Goal: Information Seeking & Learning: Learn about a topic

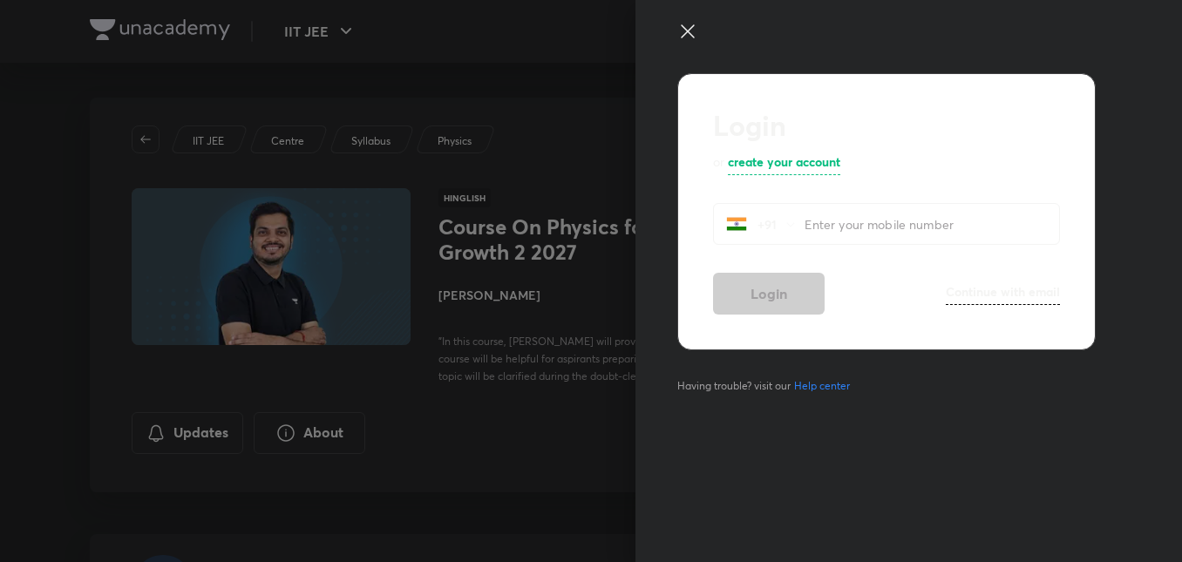
click at [694, 27] on icon at bounding box center [688, 31] width 21 height 21
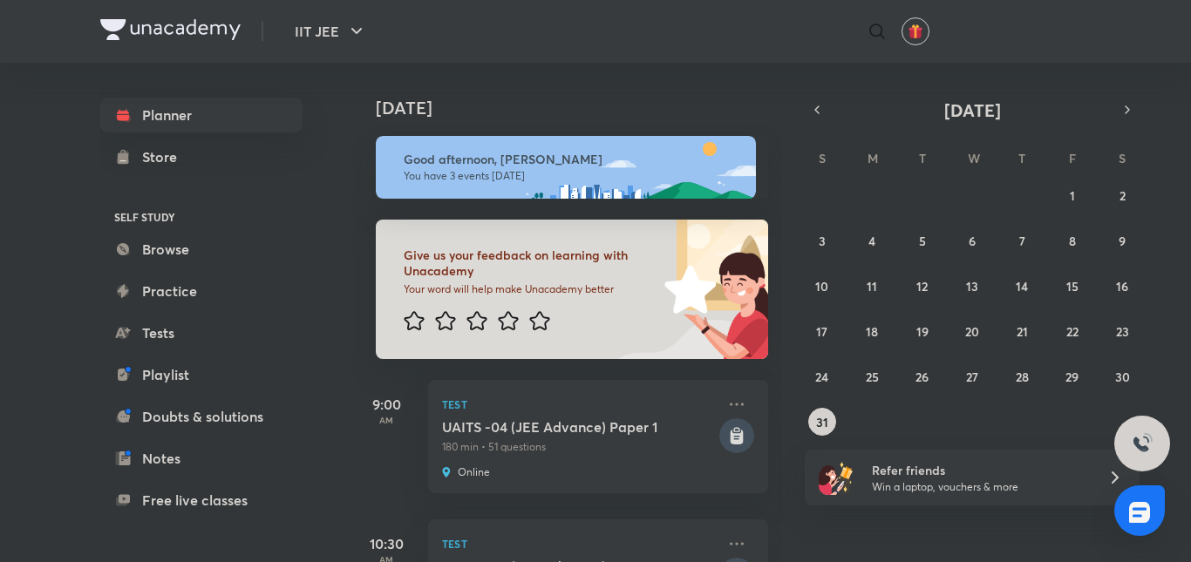
click at [915, 334] on button "19" at bounding box center [923, 331] width 28 height 28
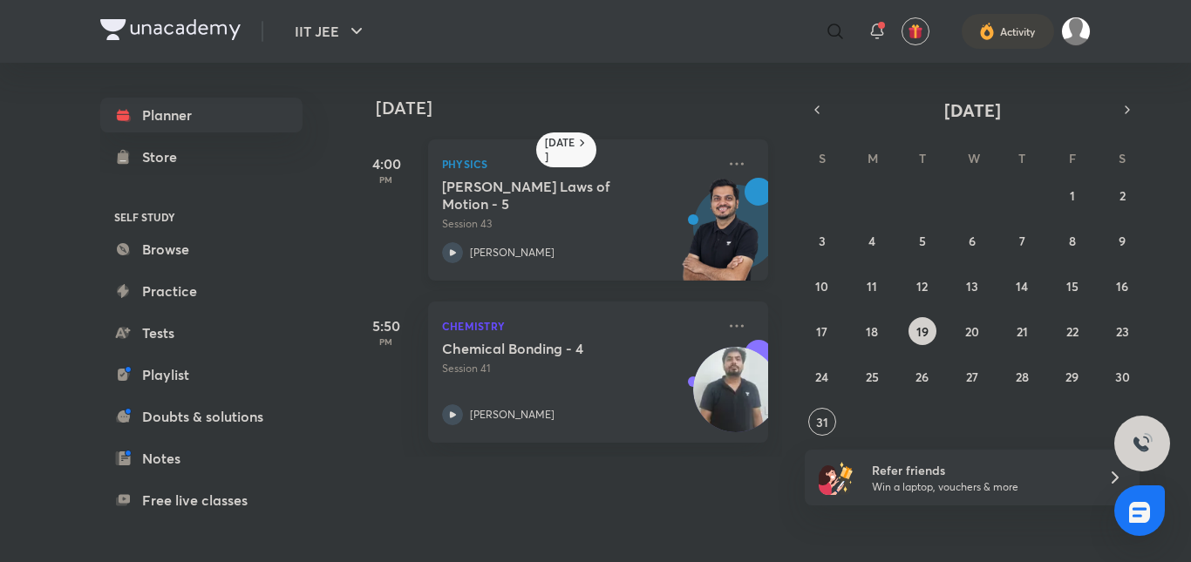
click at [481, 239] on div "[PERSON_NAME] Laws of Motion - 5 Session 43 [PERSON_NAME]" at bounding box center [579, 220] width 274 height 85
